Goal: Task Accomplishment & Management: Use online tool/utility

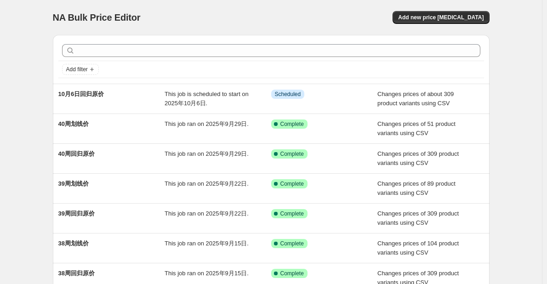
click at [455, 27] on div "NA Bulk Price Editor. This page is ready NA Bulk Price Editor Add new price [ME…" at bounding box center [271, 17] width 437 height 35
click at [455, 24] on div "NA Bulk Price Editor. This page is ready NA Bulk Price Editor Add new price [ME…" at bounding box center [271, 17] width 437 height 35
click at [453, 22] on button "Add new price [MEDICAL_DATA]" at bounding box center [441, 17] width 97 height 13
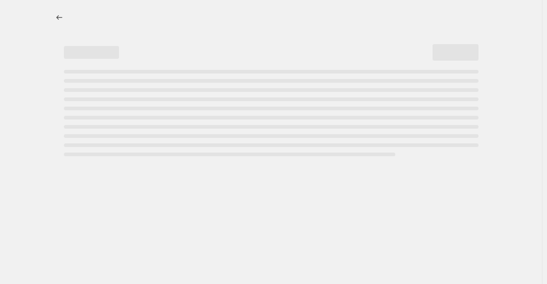
select select "percentage"
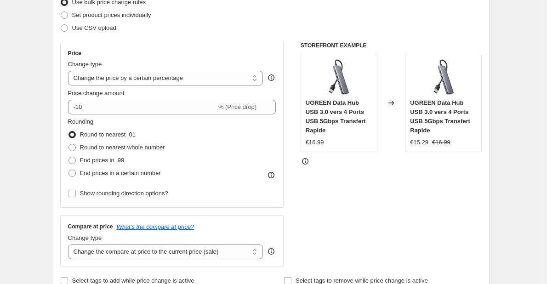
scroll to position [138, 0]
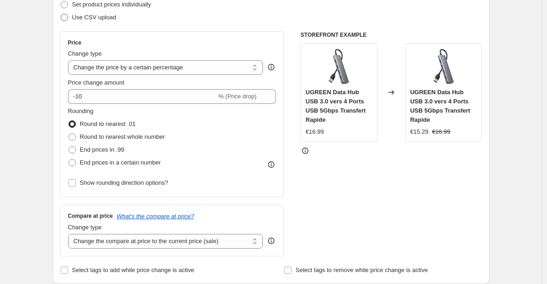
click at [88, 21] on span "Use CSV upload" at bounding box center [94, 17] width 44 height 7
click at [61, 14] on input "Use CSV upload" at bounding box center [61, 14] width 0 height 0
radio input "true"
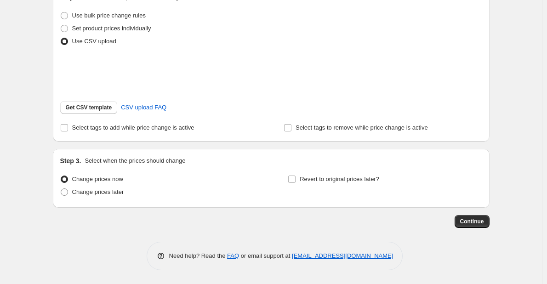
scroll to position [126, 0]
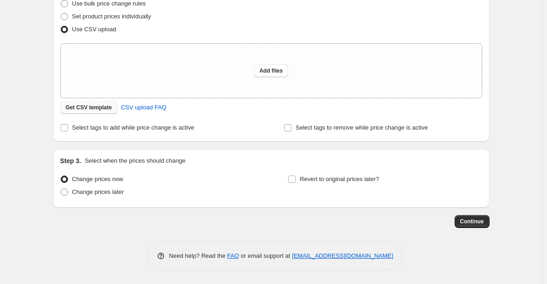
click at [96, 106] on span "Get CSV template" at bounding box center [89, 107] width 46 height 7
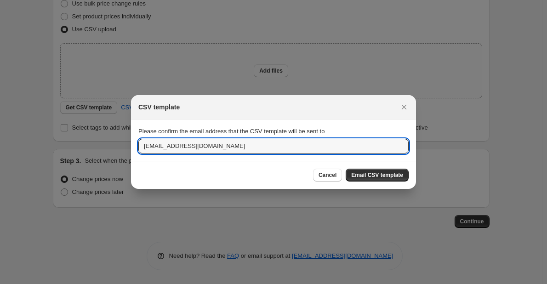
drag, startPoint x: 161, startPoint y: 147, endPoint x: 135, endPoint y: 147, distance: 26.7
click at [135, 147] on section "Please confirm the email address that the CSV template will be sent to [EMAIL_A…" at bounding box center [273, 140] width 285 height 41
type input "[DOMAIN_NAME][EMAIL_ADDRESS][DOMAIN_NAME]"
click at [398, 173] on span "Email CSV template" at bounding box center [377, 174] width 52 height 7
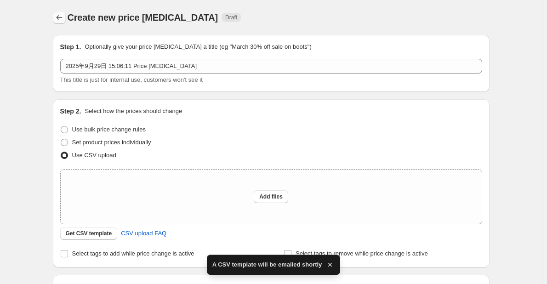
click at [61, 15] on icon "Price change jobs" at bounding box center [59, 17] width 9 height 9
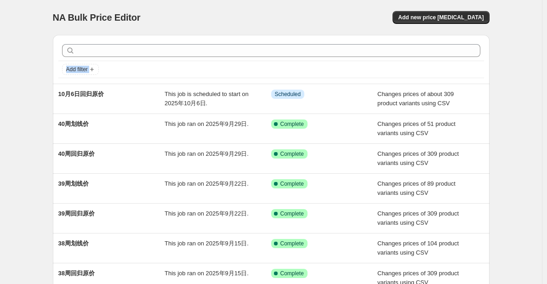
click at [23, 87] on div "NA Bulk Price Editor. This page is ready NA Bulk Price Editor Add new price [ME…" at bounding box center [271, 236] width 542 height 473
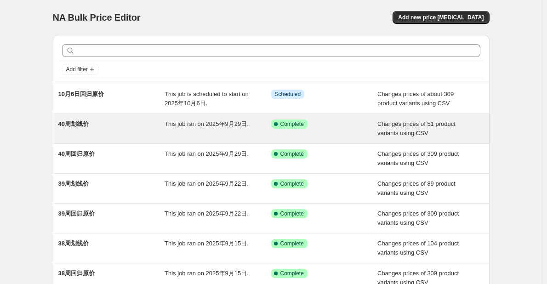
click at [119, 123] on div "40周划线价" at bounding box center [111, 129] width 107 height 18
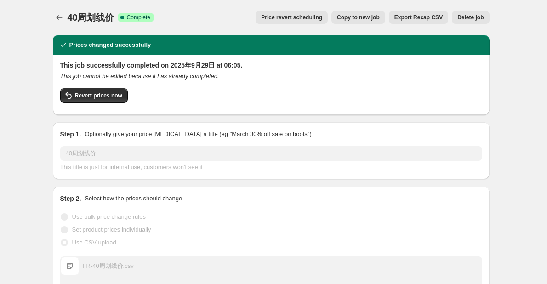
click at [374, 19] on span "Copy to new job" at bounding box center [358, 17] width 43 height 7
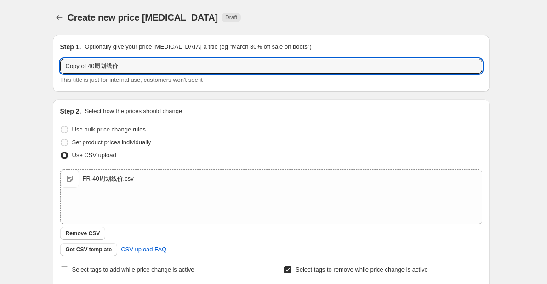
drag, startPoint x: 102, startPoint y: 65, endPoint x: 47, endPoint y: 66, distance: 54.7
click at [47, 66] on div "Create new price [MEDICAL_DATA]. This page is ready Create new price [MEDICAL_D…" at bounding box center [271, 239] width 459 height 478
type input "10月6日划线价"
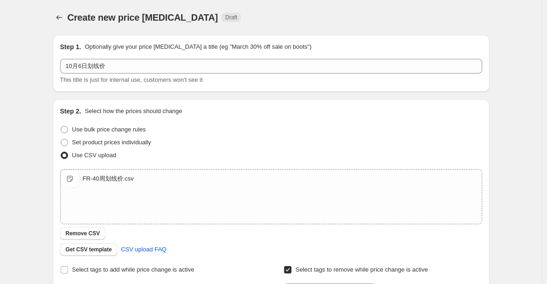
click at [47, 66] on div "Create new price [MEDICAL_DATA]. This page is ready Create new price [MEDICAL_D…" at bounding box center [271, 239] width 459 height 478
click at [89, 233] on span "Remove CSV" at bounding box center [83, 233] width 34 height 7
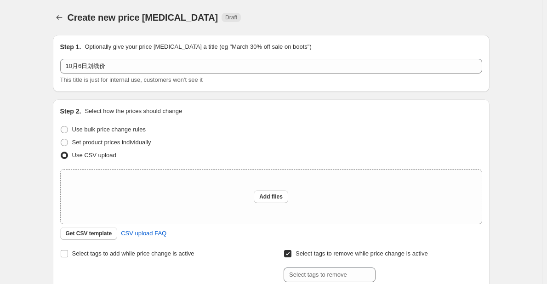
click at [89, 233] on span "Get CSV template" at bounding box center [89, 233] width 46 height 7
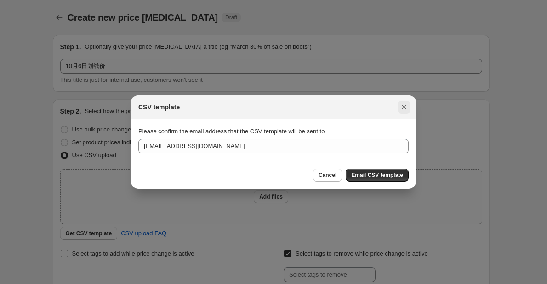
click at [400, 106] on icon "Close" at bounding box center [403, 106] width 9 height 9
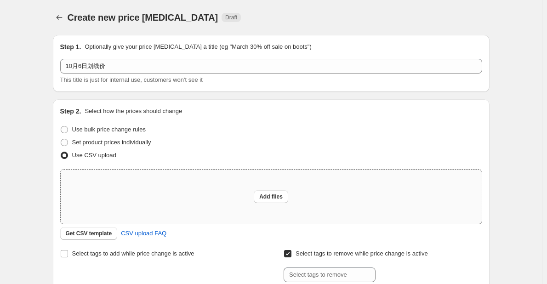
click at [142, 204] on div "Add files" at bounding box center [271, 197] width 421 height 54
type input "C:\fakepath\FR-10月6日划线价.csv"
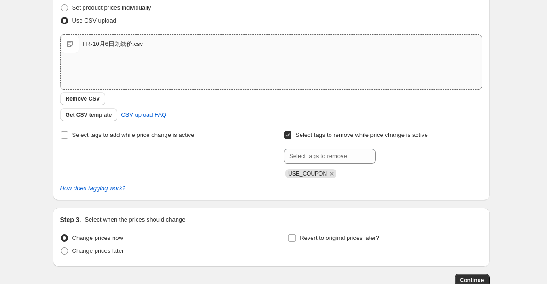
scroll to position [184, 0]
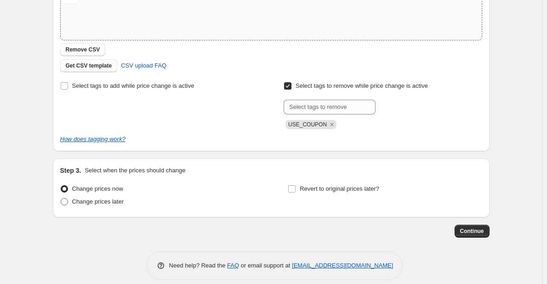
click at [106, 205] on span "Change prices later" at bounding box center [98, 201] width 52 height 7
click at [61, 199] on input "Change prices later" at bounding box center [61, 198] width 0 height 0
radio input "true"
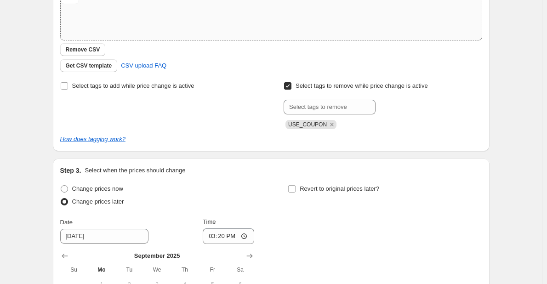
scroll to position [322, 0]
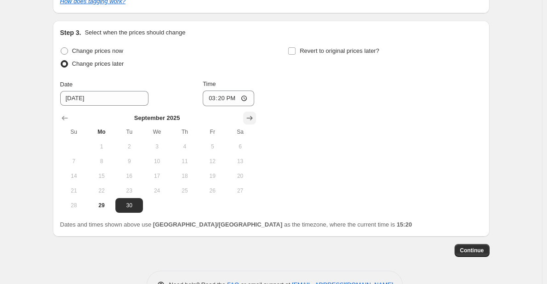
click at [250, 120] on icon "Show next month, October 2025" at bounding box center [249, 118] width 9 height 9
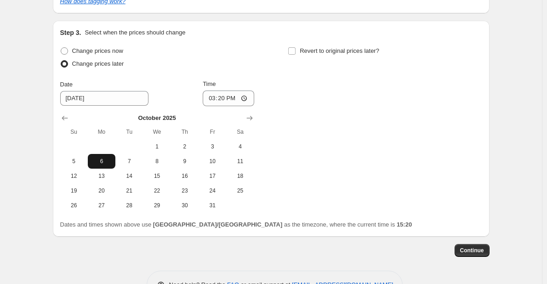
click at [101, 164] on span "6" at bounding box center [101, 161] width 20 height 7
type input "[DATE]"
click at [224, 95] on input "15:20" at bounding box center [228, 99] width 51 height 16
type input "06:05"
click at [321, 136] on div "Change prices now Change prices later Date [DATE] Time 06:[DATE] Mo Tu We Th Fr…" at bounding box center [271, 129] width 422 height 168
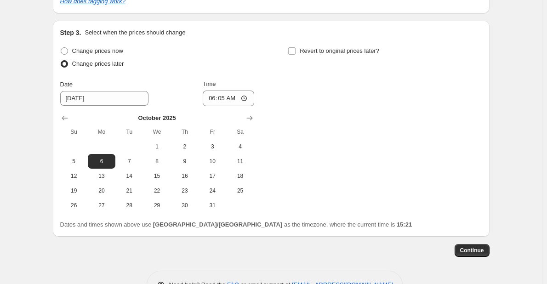
click at [238, 246] on div "Continue" at bounding box center [271, 250] width 437 height 13
click at [484, 253] on span "Continue" at bounding box center [472, 250] width 24 height 7
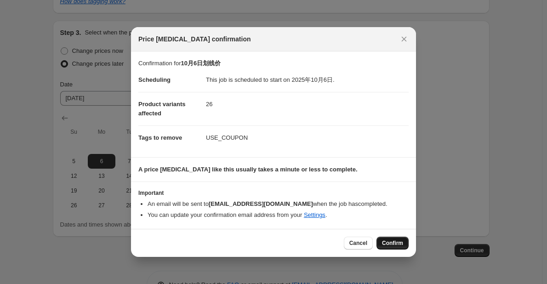
click at [397, 242] on span "Confirm" at bounding box center [392, 242] width 21 height 7
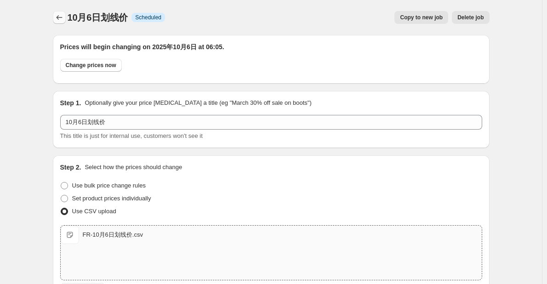
click at [61, 14] on icon "Price change jobs" at bounding box center [59, 17] width 9 height 9
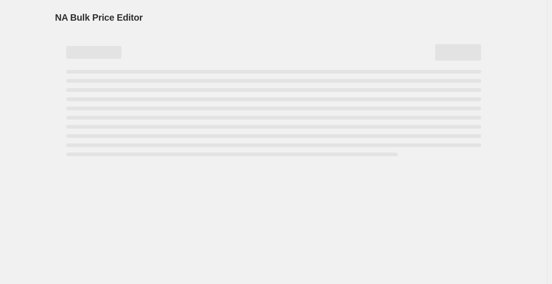
click at [238, 6] on div "NA Bulk Price Editor. This page is ready NA Bulk Price Editor" at bounding box center [273, 17] width 437 height 35
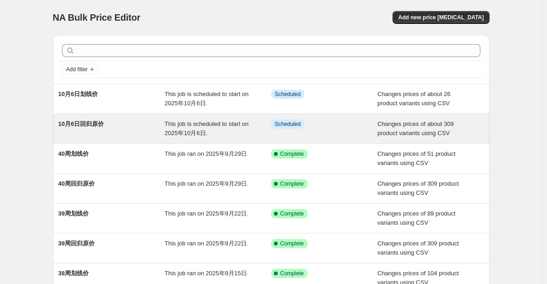
click at [254, 122] on div "This job is scheduled to start on 2025年10月6日." at bounding box center [218, 129] width 107 height 18
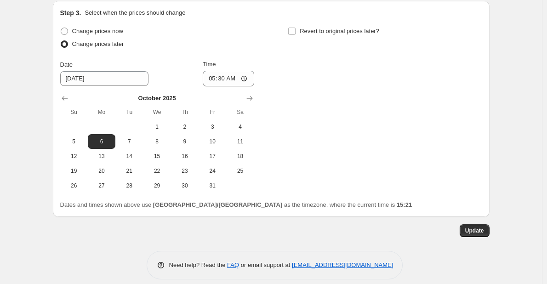
scroll to position [407, 0]
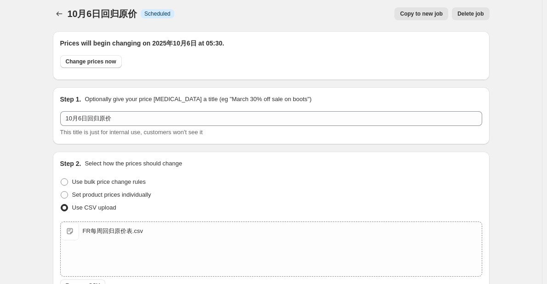
scroll to position [0, 0]
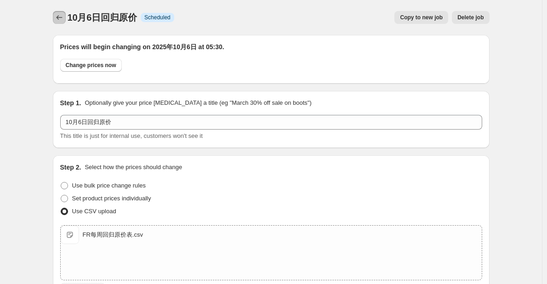
click at [59, 19] on icon "Price change jobs" at bounding box center [59, 17] width 9 height 9
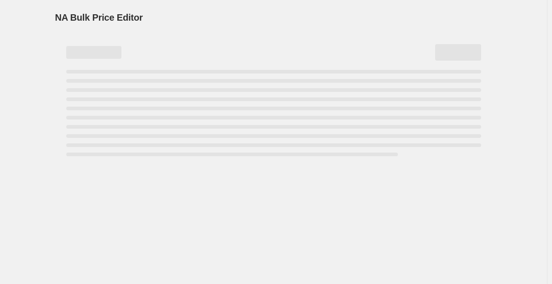
click at [185, 10] on div "NA Bulk Price Editor. This page is ready NA Bulk Price Editor" at bounding box center [273, 17] width 437 height 35
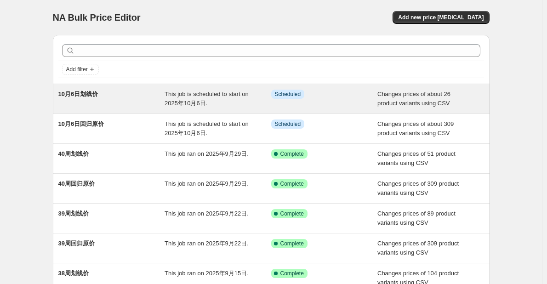
click at [229, 92] on span "This job is scheduled to start on 2025年10月6日." at bounding box center [207, 99] width 84 height 16
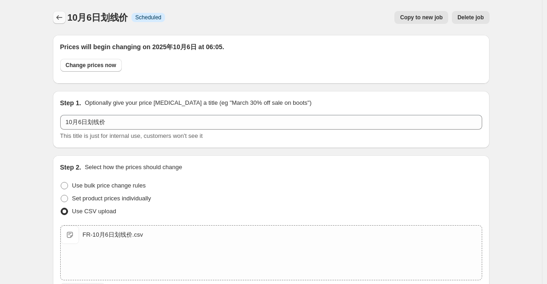
click at [64, 20] on icon "Price change jobs" at bounding box center [59, 17] width 9 height 9
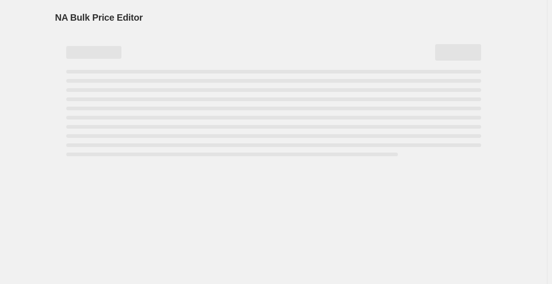
click at [196, 8] on div "NA Bulk Price Editor. This page is ready NA Bulk Price Editor" at bounding box center [273, 17] width 437 height 35
